Goal: Task Accomplishment & Management: Use online tool/utility

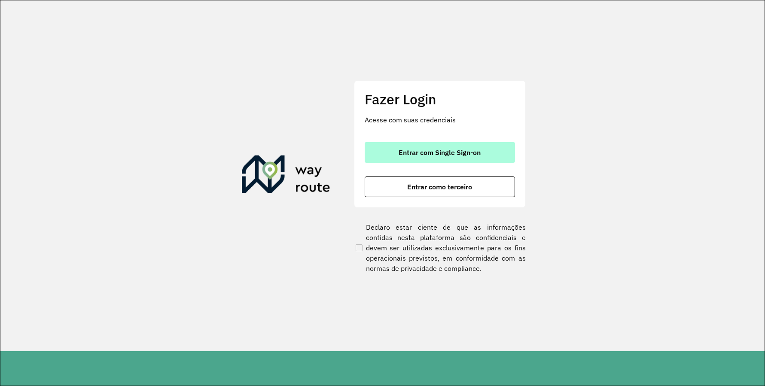
click at [508, 154] on button "Entrar com Single Sign-on" at bounding box center [440, 152] width 150 height 21
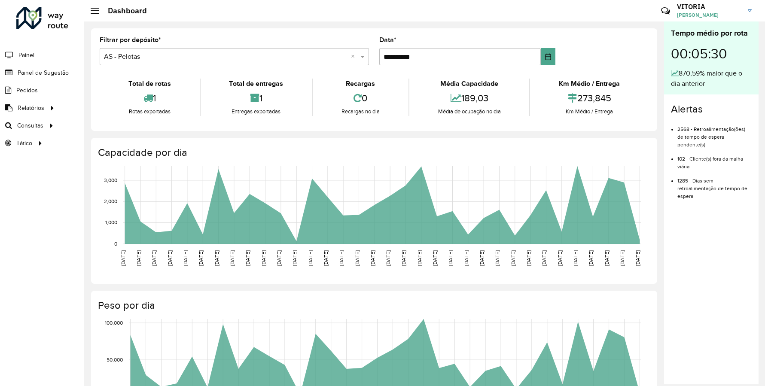
click at [655, 43] on div "**********" at bounding box center [374, 308] width 580 height 575
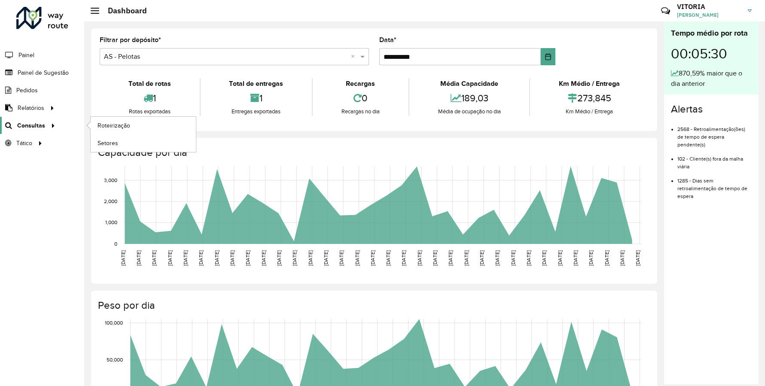
click at [23, 124] on span "Consultas" at bounding box center [31, 125] width 28 height 9
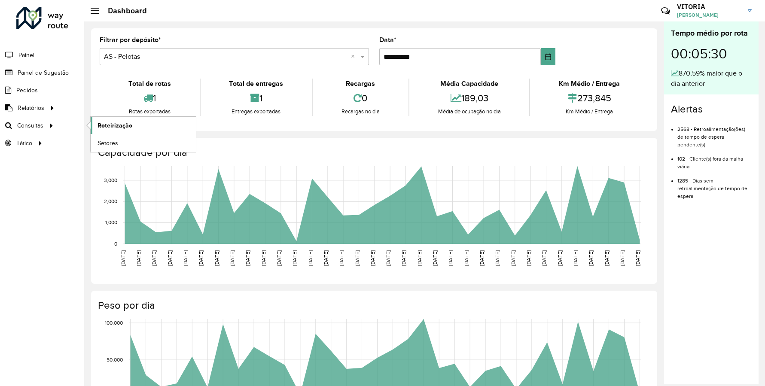
click at [111, 121] on span "Roteirização" at bounding box center [114, 125] width 35 height 9
click at [41, 77] on link "Painel de Sugestão" at bounding box center [35, 72] width 71 height 17
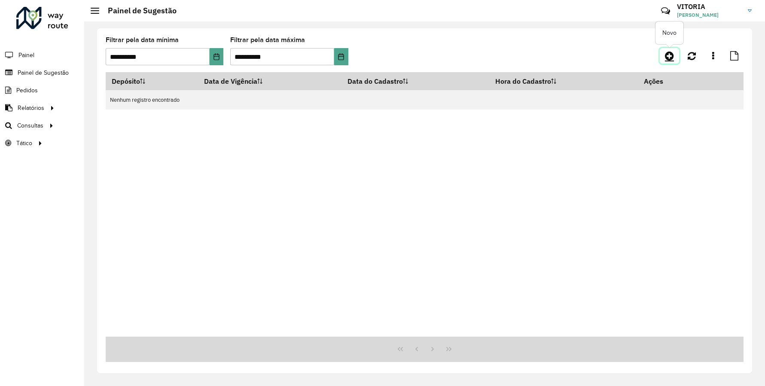
click at [664, 60] on link at bounding box center [669, 55] width 19 height 15
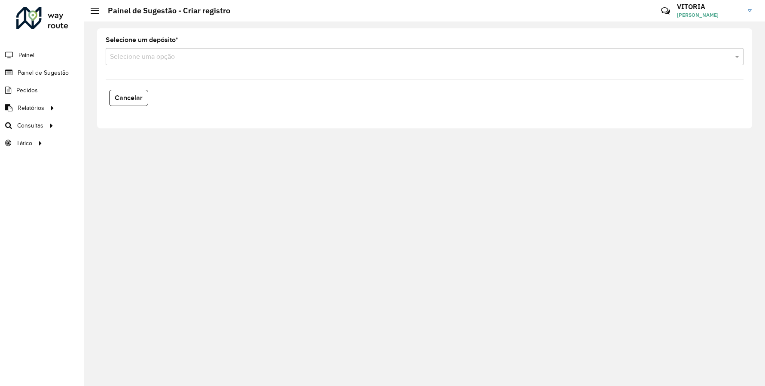
click at [531, 49] on div "Selecione uma opção" at bounding box center [425, 56] width 638 height 17
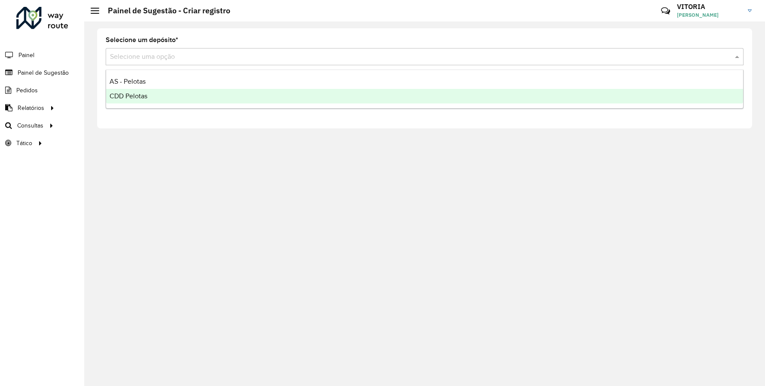
click at [336, 109] on div "Cancelar" at bounding box center [425, 97] width 648 height 23
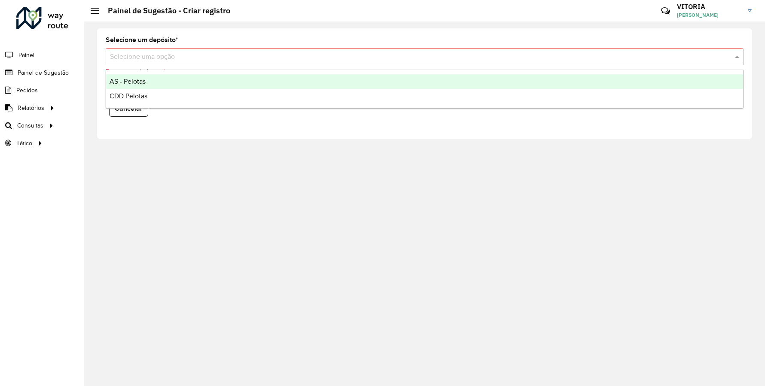
click at [168, 55] on input "text" at bounding box center [416, 57] width 612 height 10
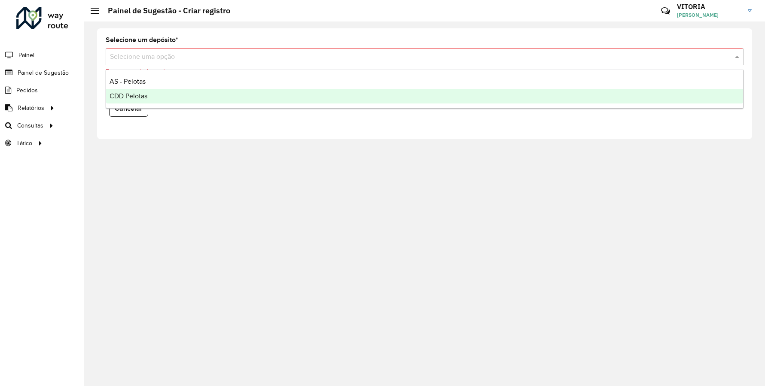
click at [162, 95] on div "CDD Pelotas" at bounding box center [424, 96] width 637 height 15
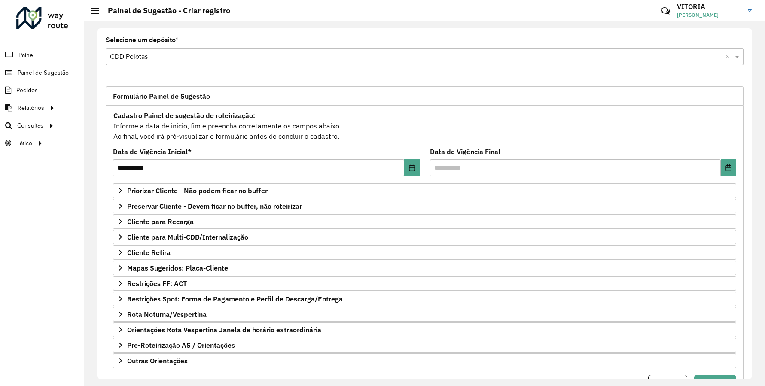
click at [279, 38] on div "Selecione um depósito * Selecione uma opção × CDD Pelotas ×" at bounding box center [425, 51] width 638 height 28
click at [539, 130] on div "Cadastro Painel de sugestão de roteirização: Informe a data de inicio, fim e pr…" at bounding box center [424, 126] width 623 height 32
click at [576, 125] on div "Cadastro Painel de sugestão de roteirização: Informe a data de inicio, fim e pr…" at bounding box center [424, 126] width 623 height 32
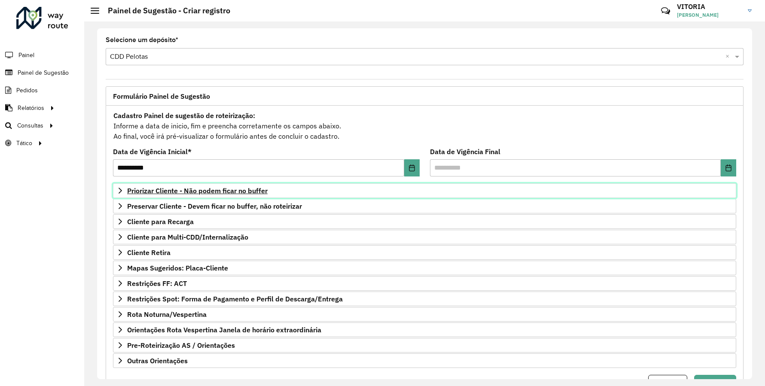
click at [189, 188] on span "Priorizar Cliente - Não podem ficar no buffer" at bounding box center [197, 190] width 140 height 7
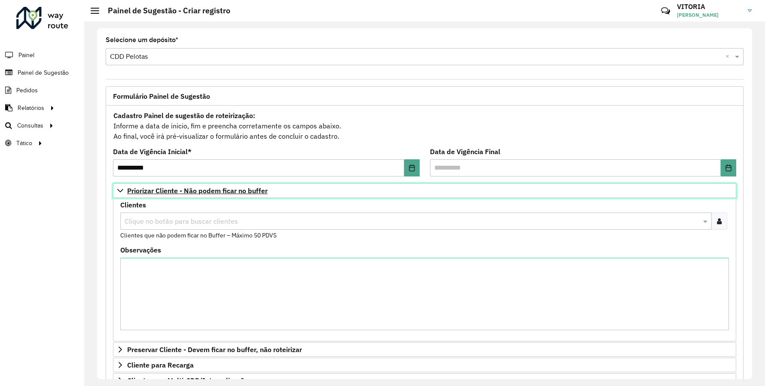
click at [200, 196] on link "Priorizar Cliente - Não podem ficar no buffer" at bounding box center [424, 190] width 623 height 15
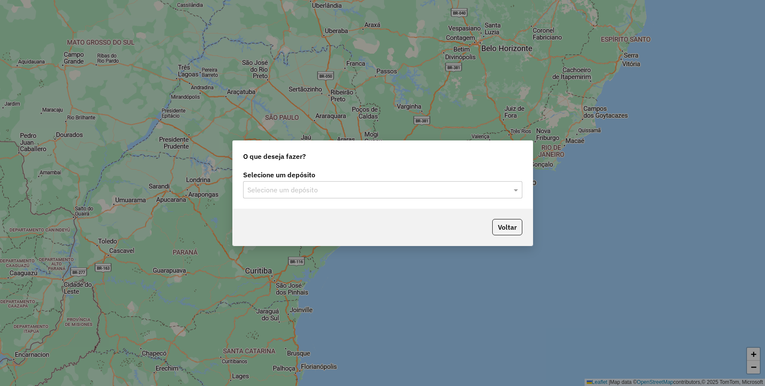
click at [271, 183] on div "Selecione um depósito" at bounding box center [382, 189] width 279 height 17
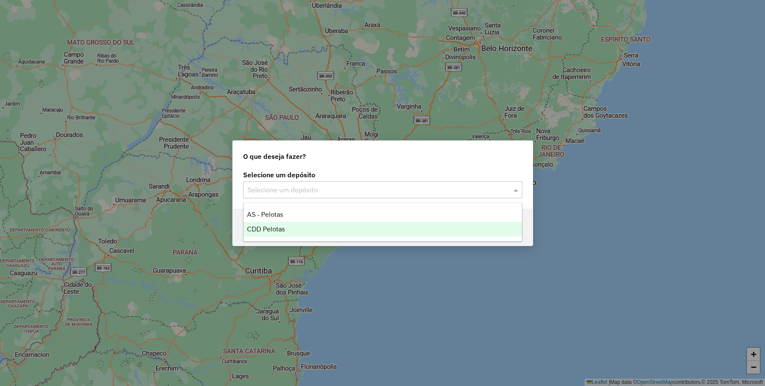
click at [280, 227] on span "CDD Pelotas" at bounding box center [266, 228] width 38 height 7
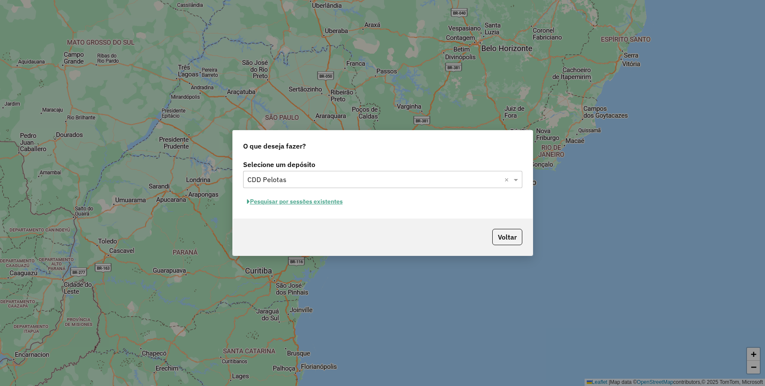
click at [329, 202] on button "Pesquisar por sessões existentes" at bounding box center [295, 201] width 104 height 13
